Goal: Navigation & Orientation: Find specific page/section

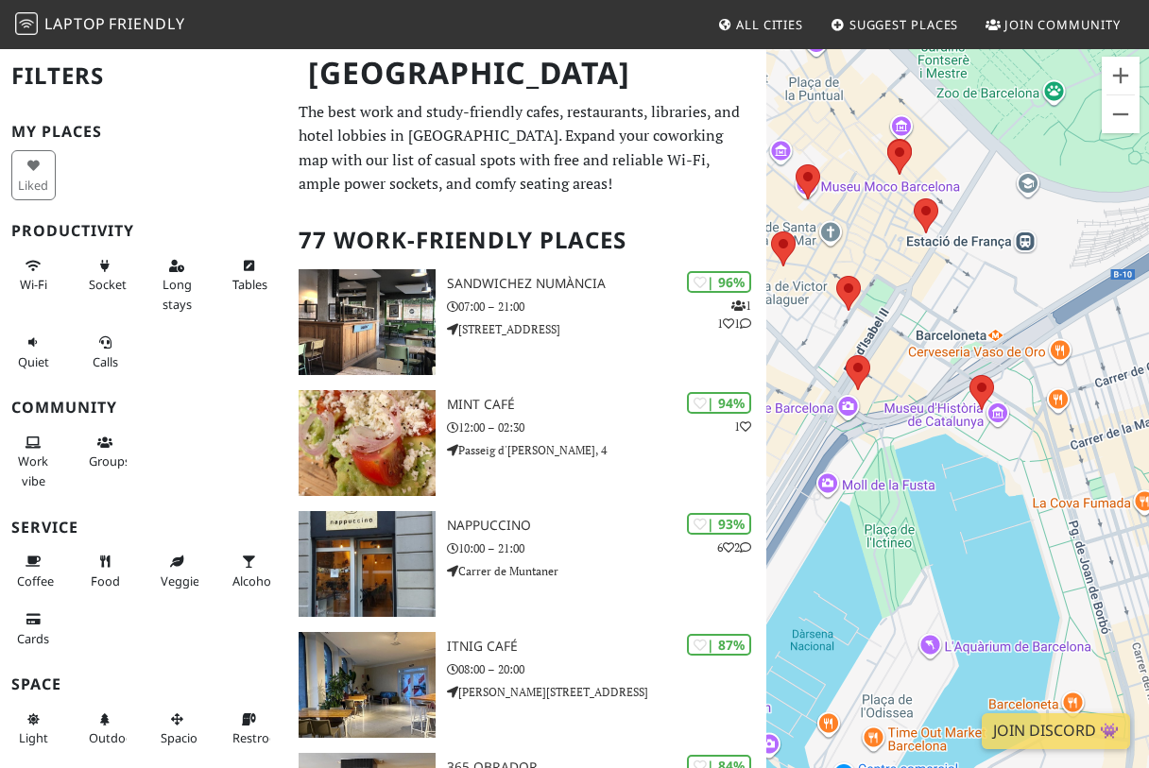
drag, startPoint x: 937, startPoint y: 400, endPoint x: 968, endPoint y: 417, distance: 35.5
click at [968, 417] on div "Druk op de pijltoetsen om te navigeren." at bounding box center [957, 431] width 383 height 768
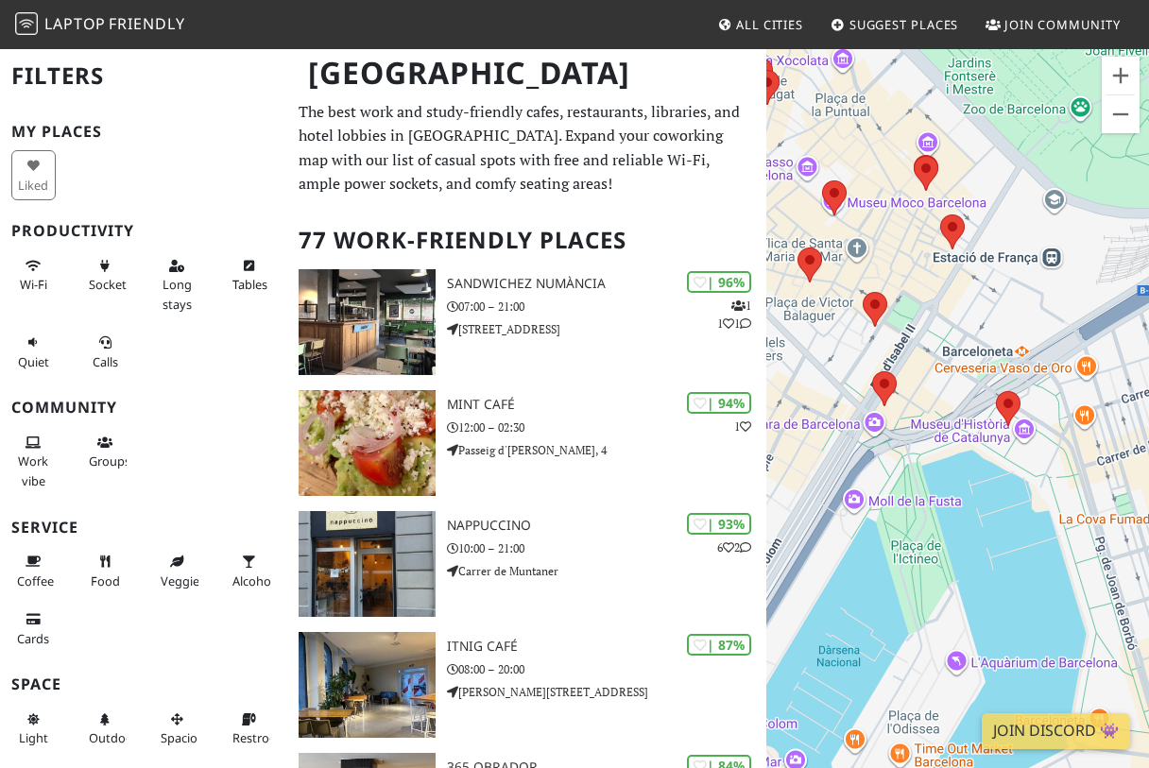
click at [996, 391] on area at bounding box center [996, 391] width 0 height 0
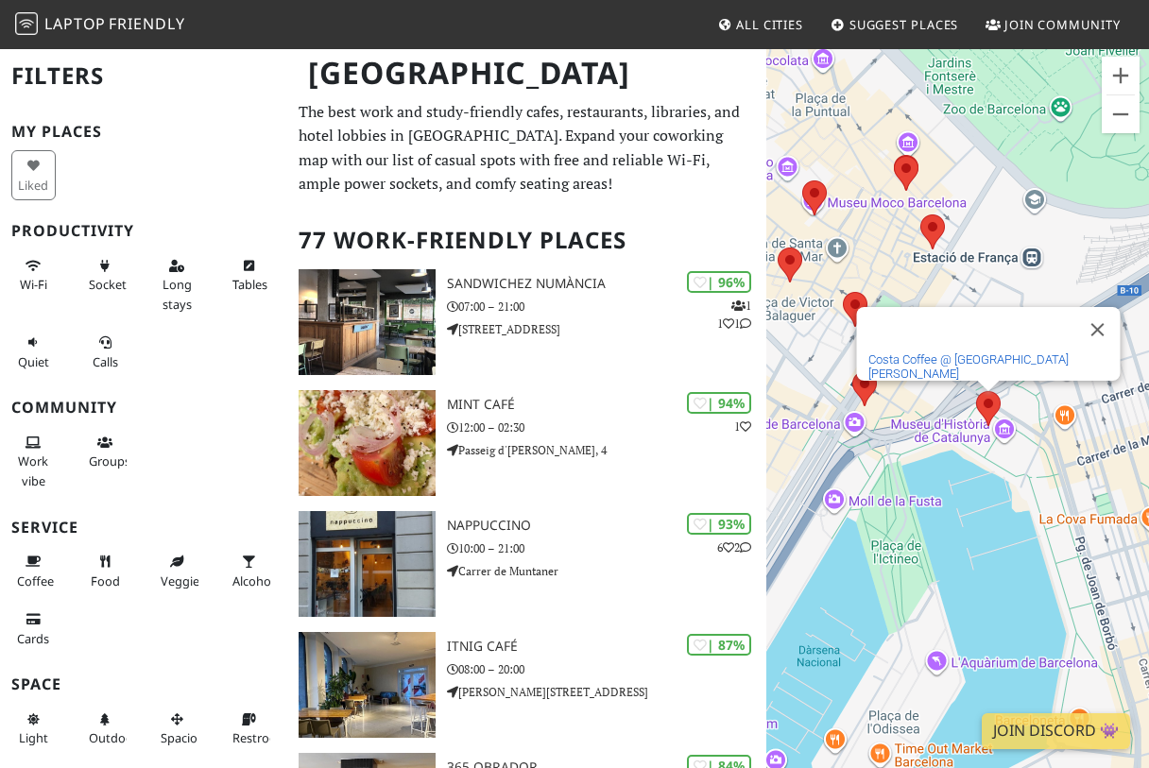
click at [990, 363] on link "Costa Coffee @ Plaça de Pau Vila" at bounding box center [968, 366] width 200 height 28
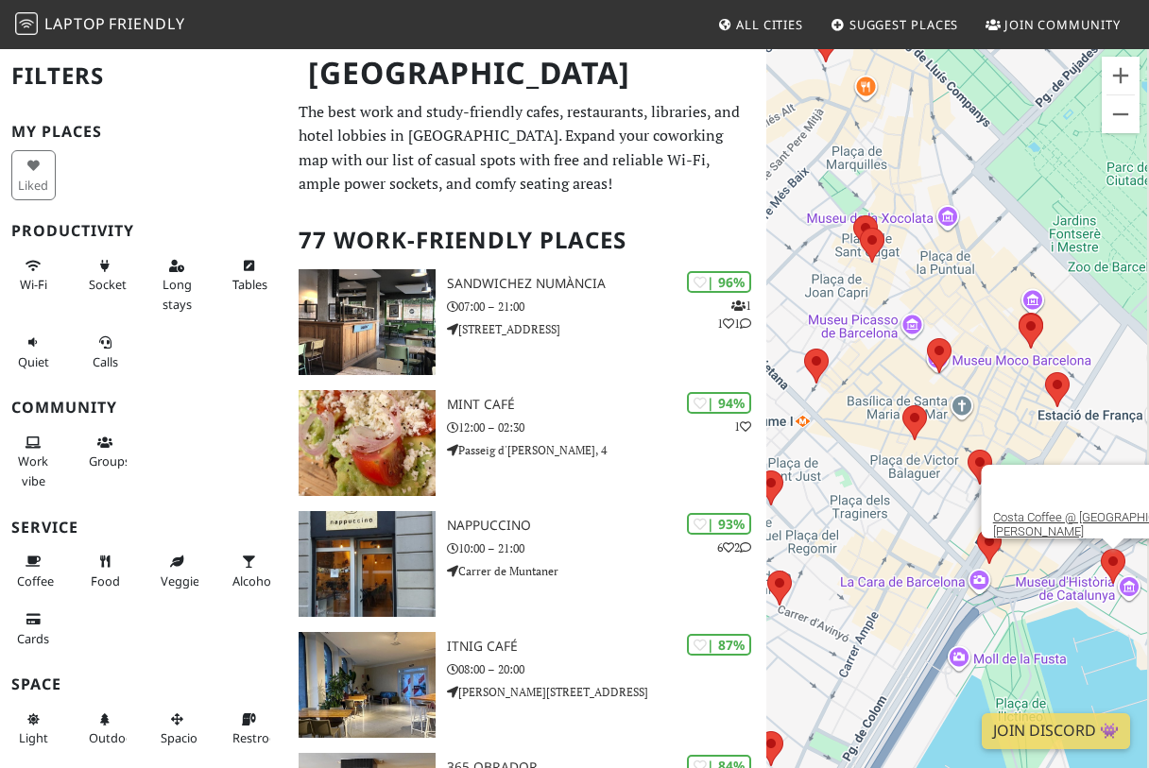
drag, startPoint x: 1094, startPoint y: 621, endPoint x: 919, endPoint y: 512, distance: 205.8
click at [919, 512] on div "Druk op de pijltoetsen om te navigeren. Costa Coffee @ Plaça de Pau Vila" at bounding box center [957, 431] width 383 height 768
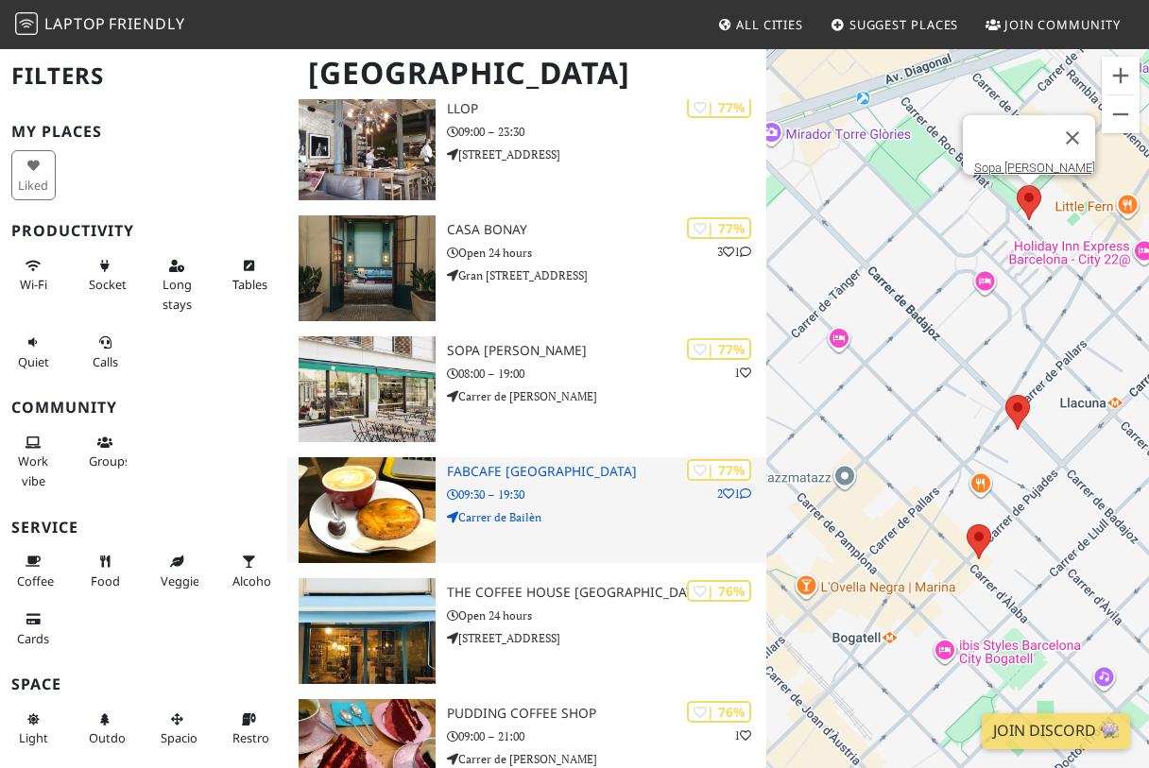
scroll to position [1748, 0]
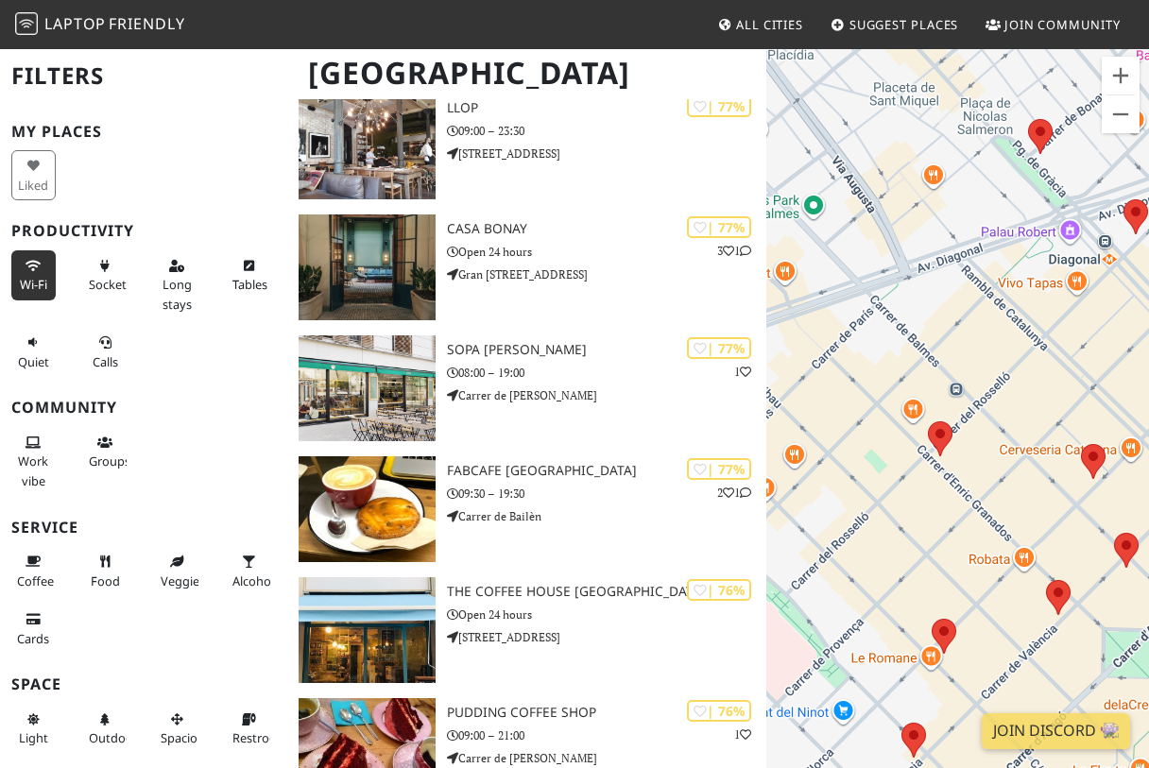
click at [37, 268] on icon at bounding box center [33, 267] width 15 height 12
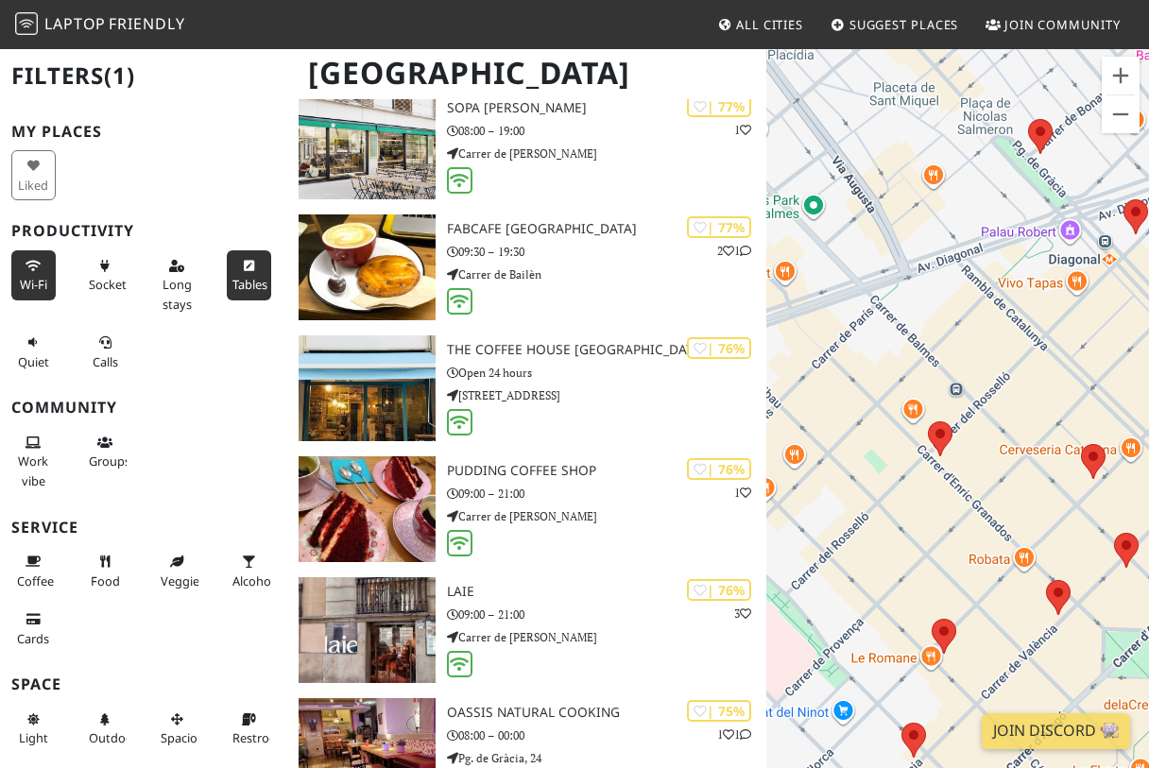
click at [239, 285] on span "Tables" at bounding box center [249, 284] width 35 height 17
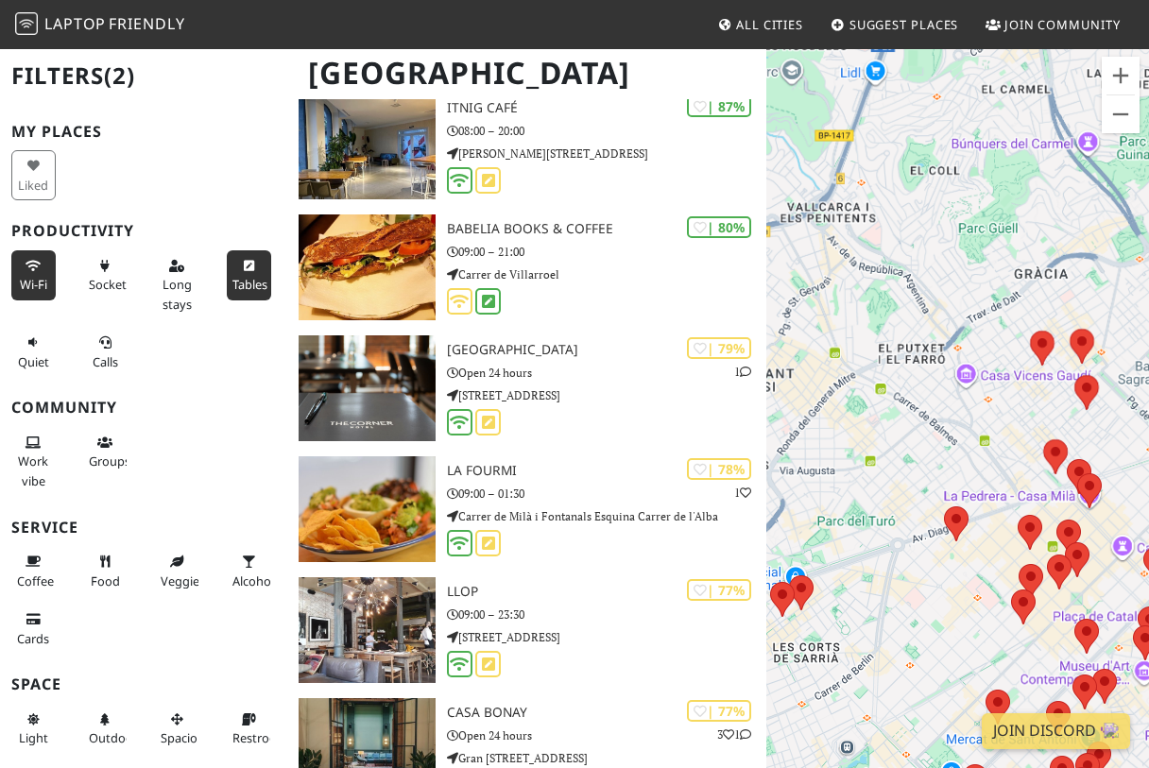
drag, startPoint x: 1081, startPoint y: 641, endPoint x: 865, endPoint y: 483, distance: 267.6
click at [1074, 619] on div at bounding box center [1086, 636] width 25 height 35
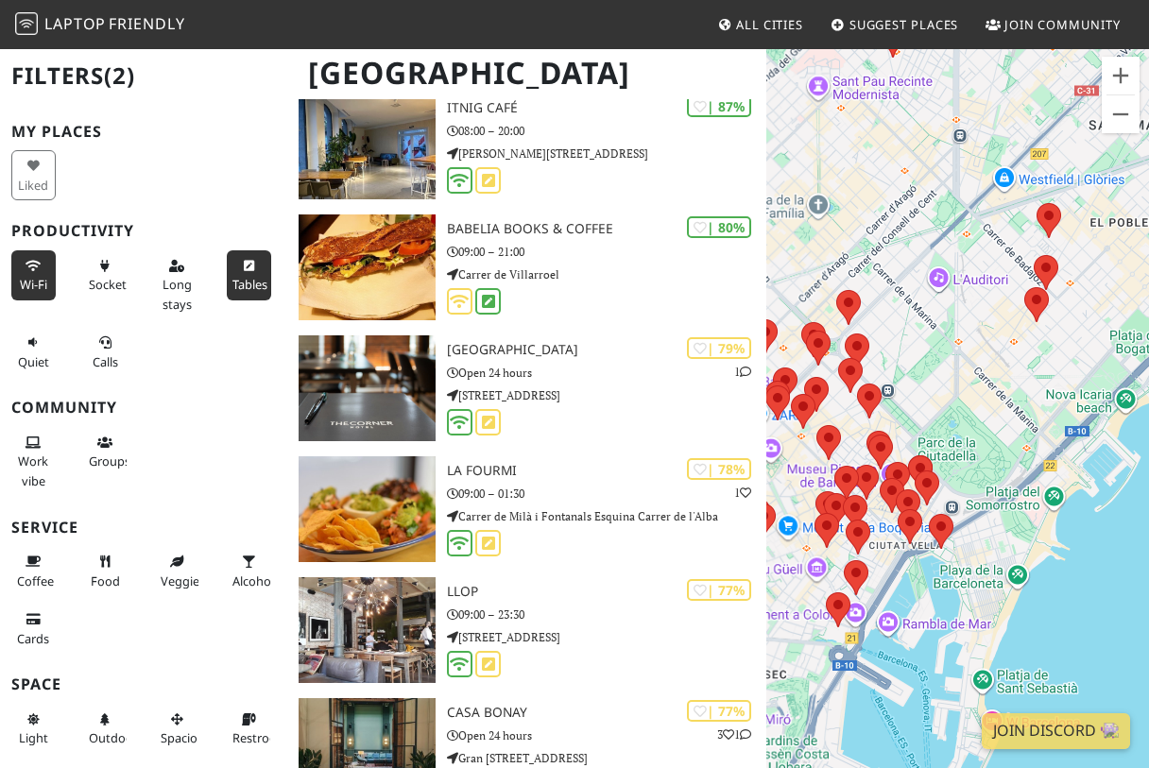
drag, startPoint x: 1124, startPoint y: 624, endPoint x: 929, endPoint y: 617, distance: 195.7
click at [930, 617] on div "Druk op de pijltoetsen om te navigeren. Nappuccino" at bounding box center [957, 431] width 383 height 768
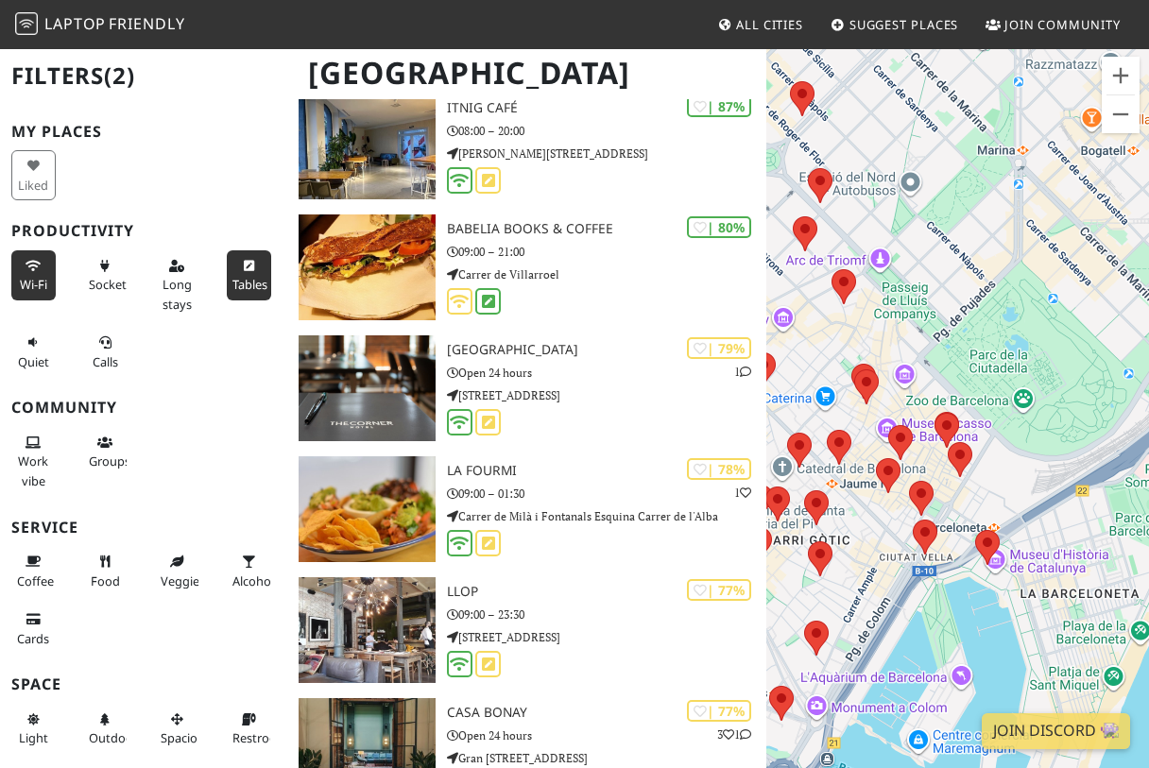
drag, startPoint x: 895, startPoint y: 515, endPoint x: 896, endPoint y: 532, distance: 17.0
click at [896, 532] on div "Druk op de pijltoetsen om te navigeren. Nappuccino" at bounding box center [957, 431] width 383 height 768
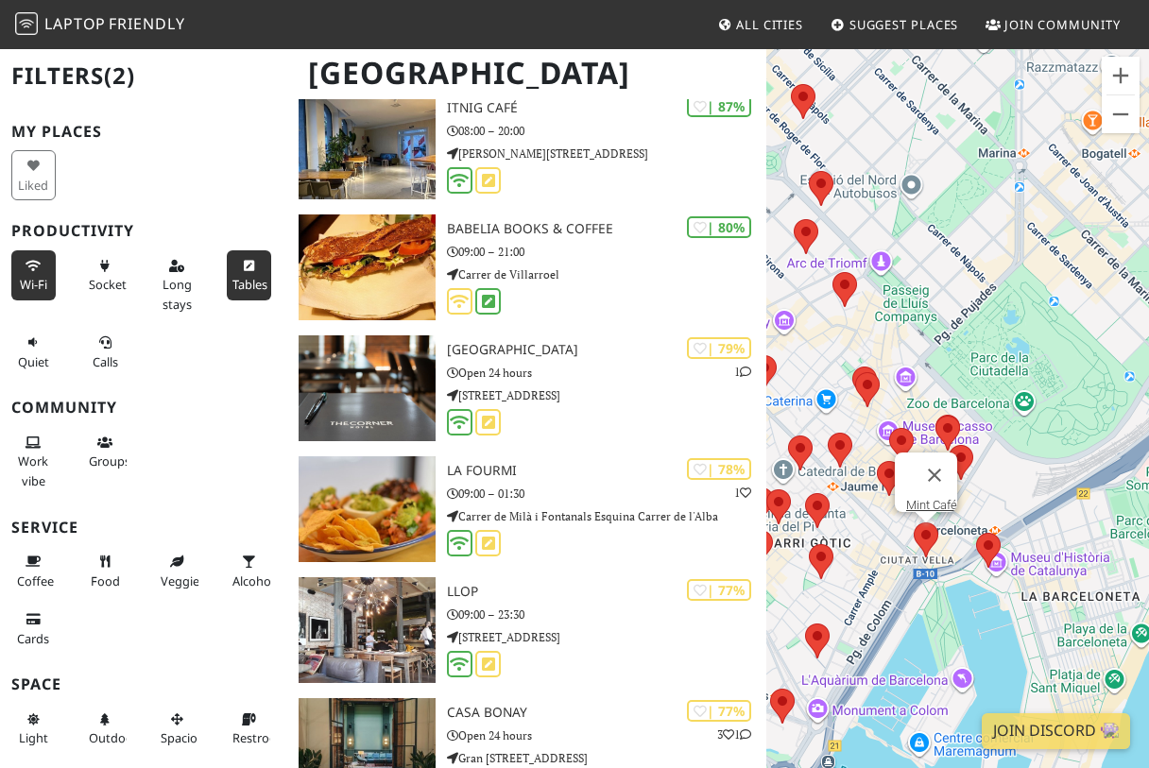
click at [914, 522] on area at bounding box center [914, 522] width 0 height 0
click at [923, 498] on link "Mint Café" at bounding box center [931, 505] width 51 height 14
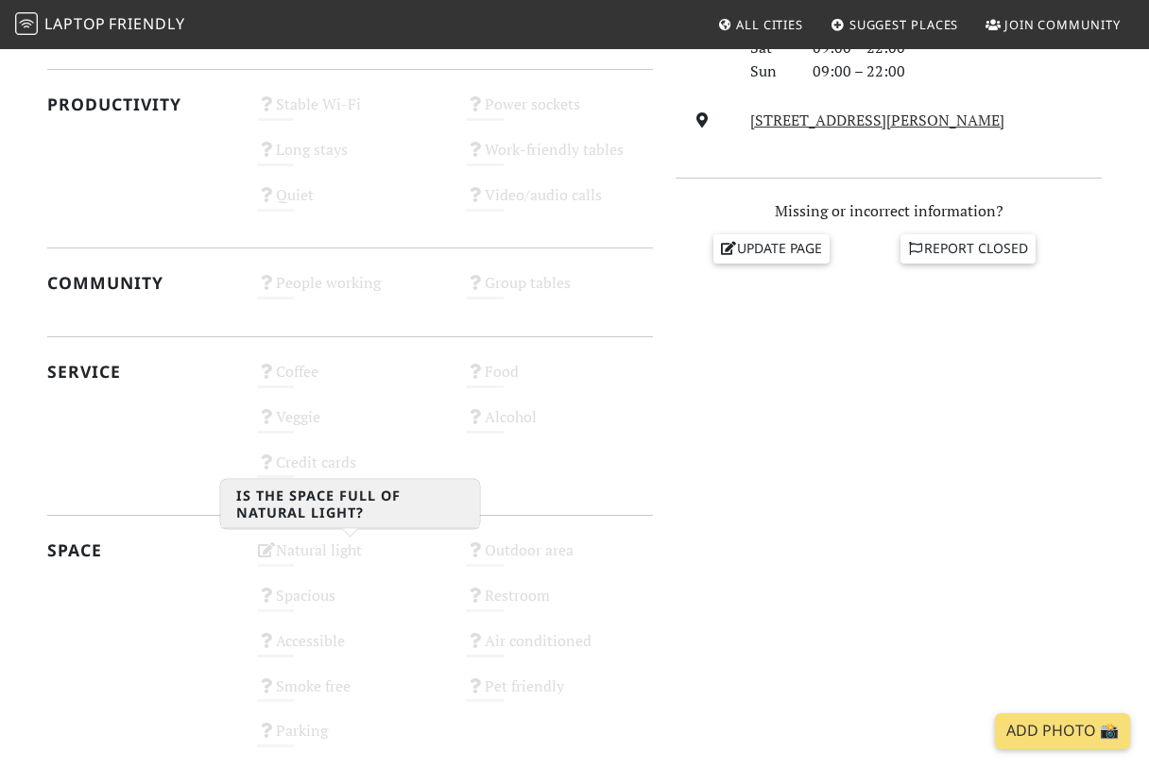
scroll to position [935, 0]
